Goal: Information Seeking & Learning: Find specific fact

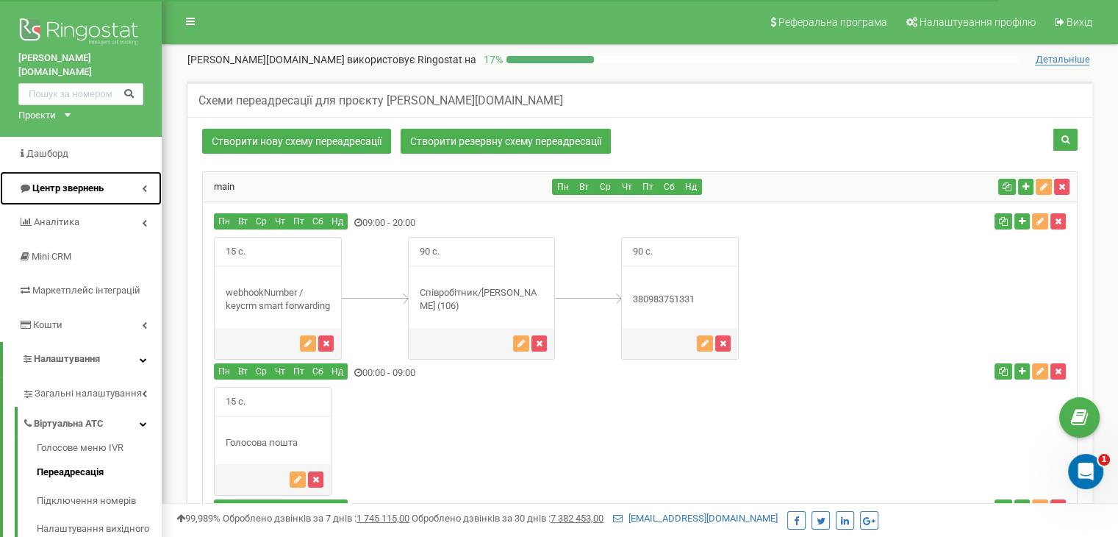
click at [58, 182] on span "Центр звернень" at bounding box center [60, 189] width 85 height 14
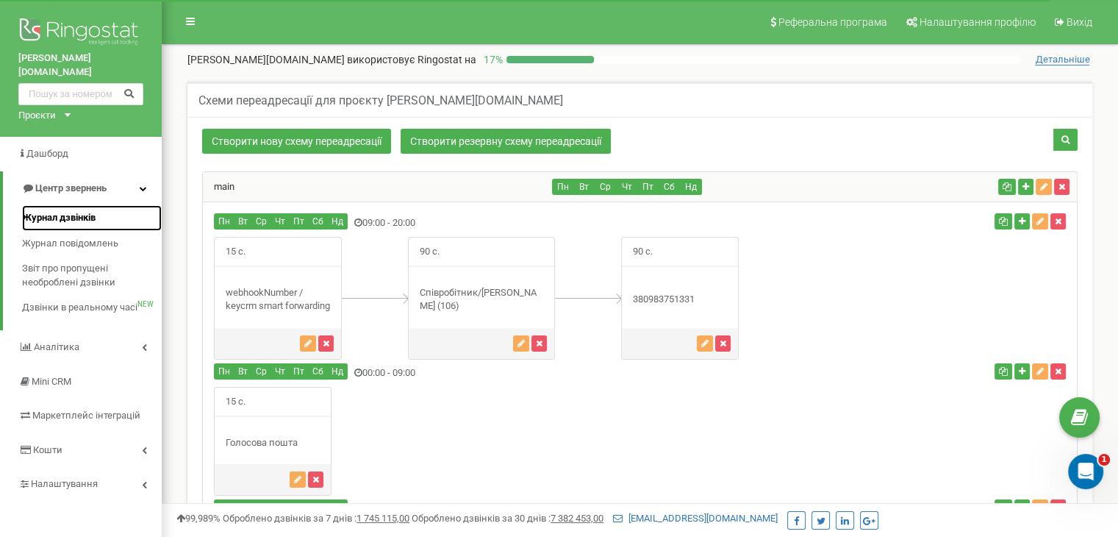
click at [61, 211] on span "Журнал дзвінків" at bounding box center [58, 218] width 73 height 14
click at [71, 211] on span "Журнал дзвінків" at bounding box center [58, 218] width 73 height 14
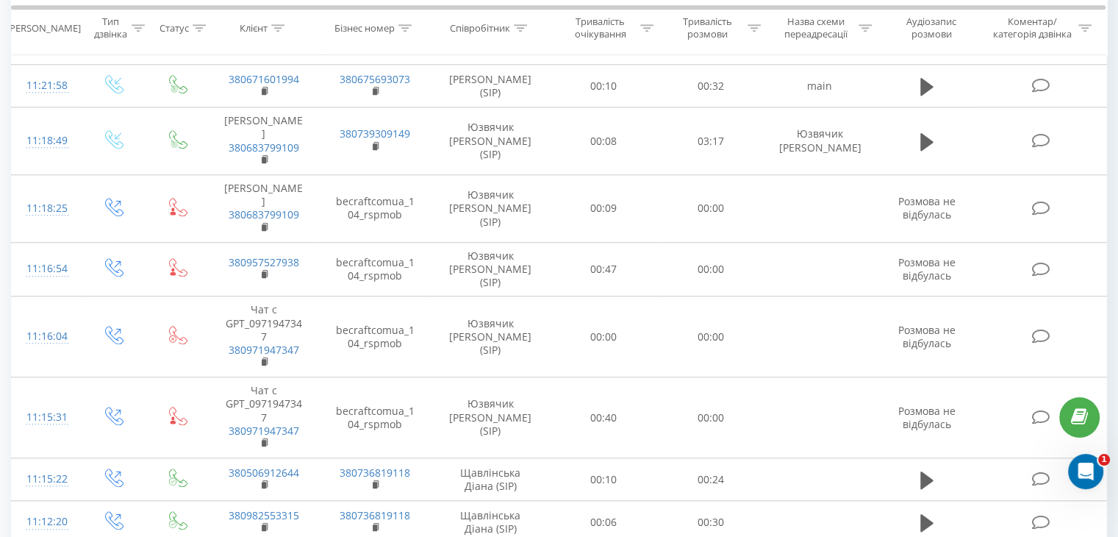
scroll to position [1314, 0]
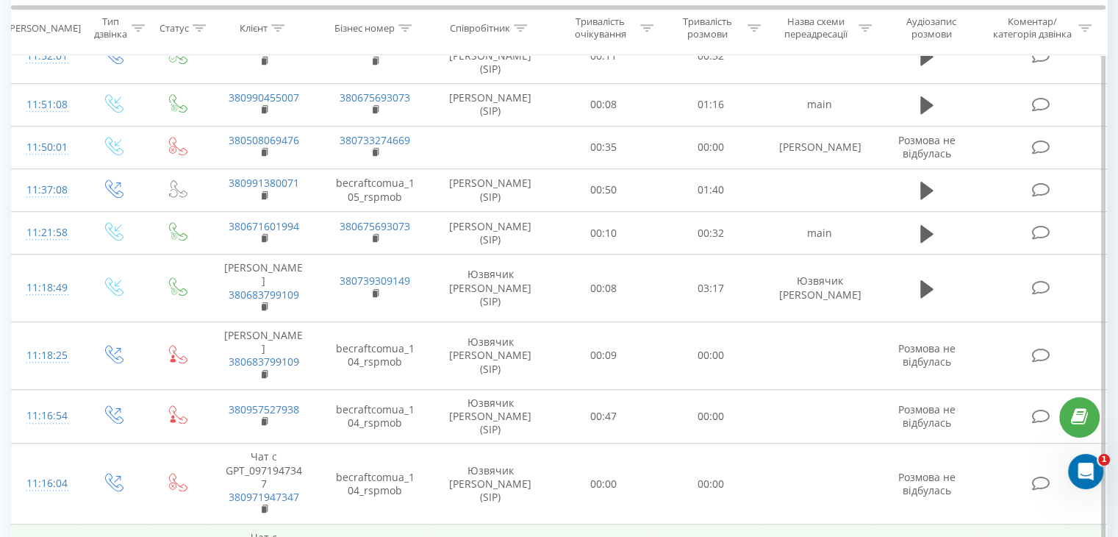
drag, startPoint x: 306, startPoint y: 478, endPoint x: 240, endPoint y: 475, distance: 65.5
copy link "0971947347"
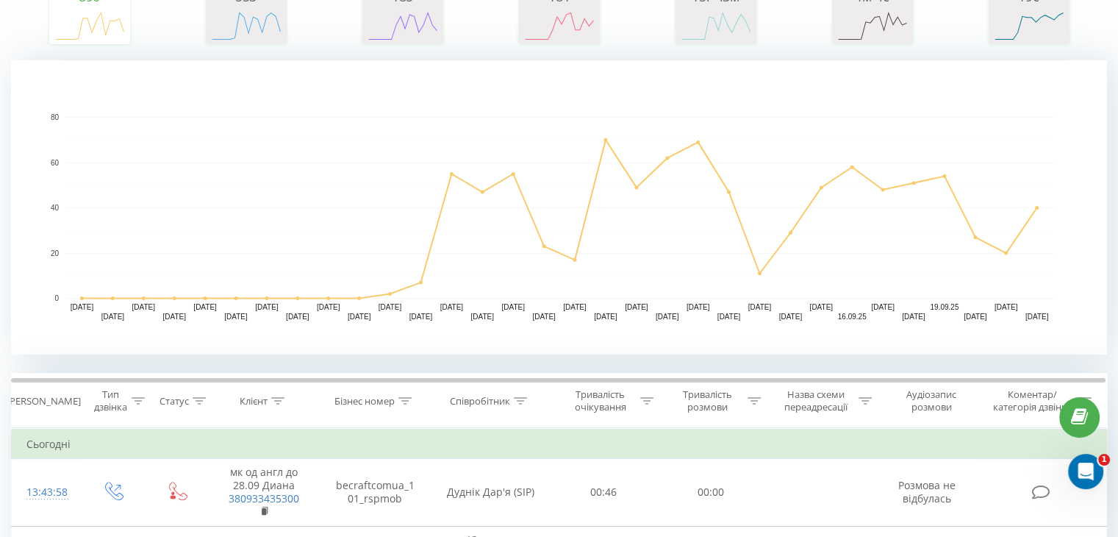
scroll to position [0, 0]
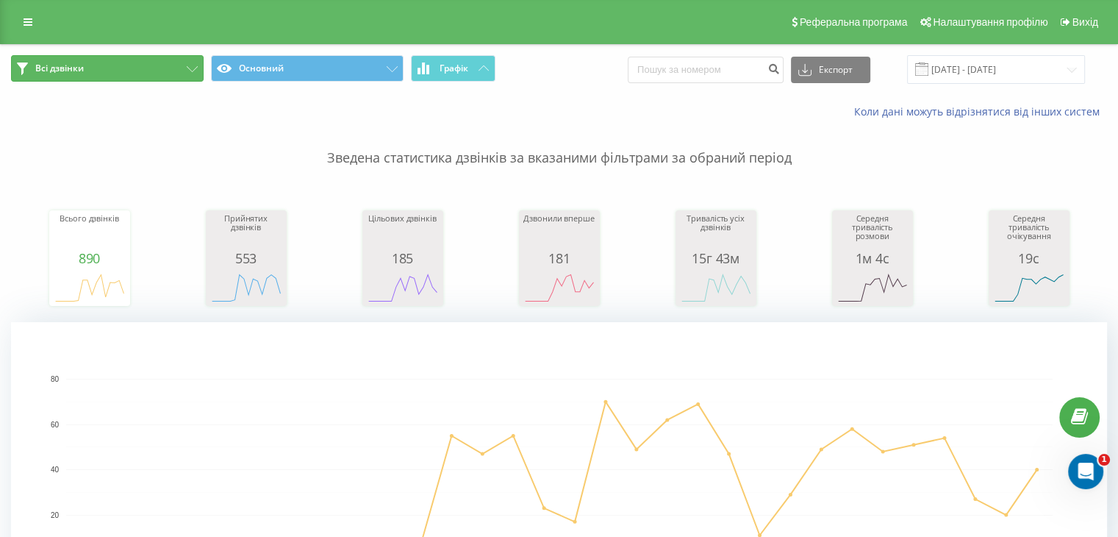
click at [169, 65] on button "Всі дзвінки" at bounding box center [107, 68] width 193 height 26
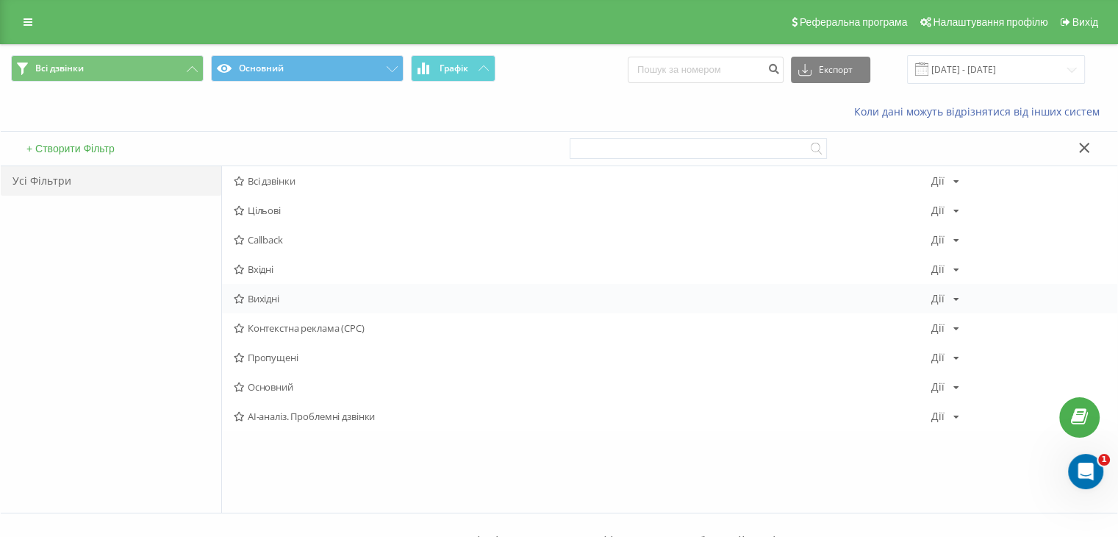
click at [256, 297] on span "Вихідні" at bounding box center [582, 298] width 697 height 10
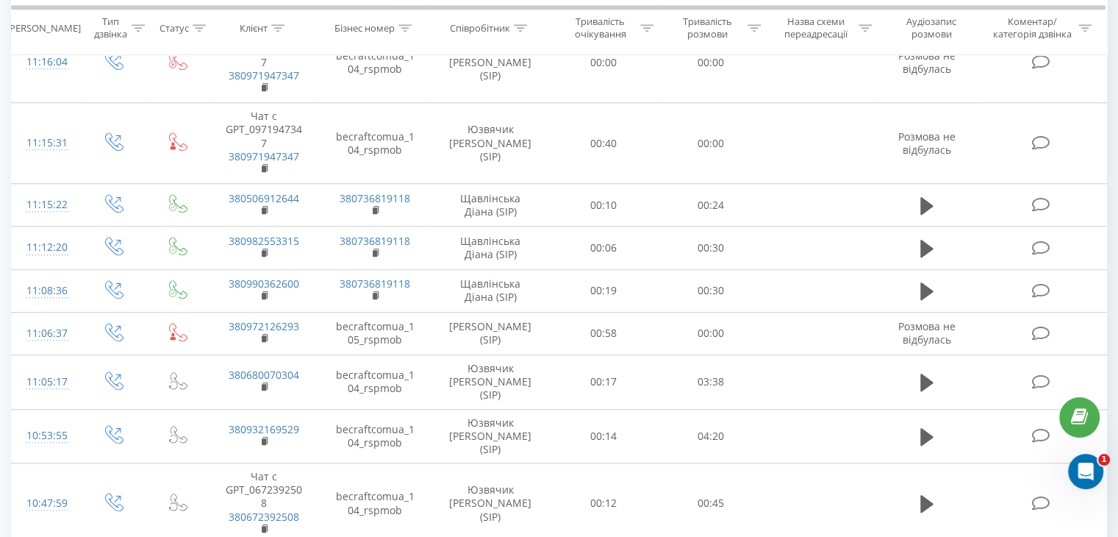
scroll to position [1396, 0]
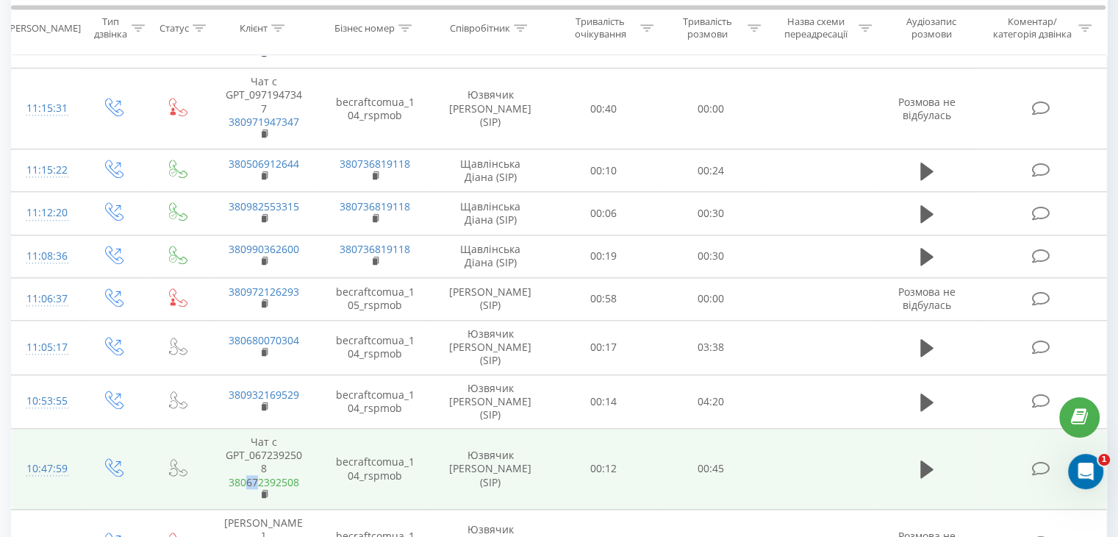
drag, startPoint x: 299, startPoint y: 398, endPoint x: 247, endPoint y: 401, distance: 52.3
click at [247, 428] on td "Чат с GPT_0672392508 380672392508" at bounding box center [263, 468] width 111 height 81
click at [311, 428] on td "Чат с GPT_0672392508 380672392508" at bounding box center [263, 468] width 111 height 81
copy link "672392508"
click at [930, 460] on icon at bounding box center [926, 469] width 13 height 18
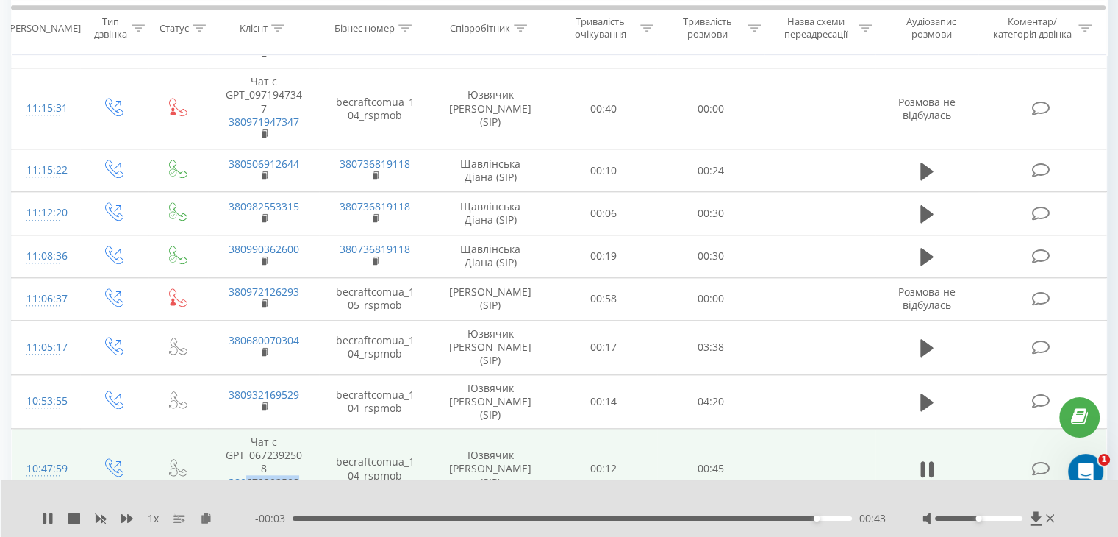
copy link "672392508"
